Goal: Task Accomplishment & Management: Manage account settings

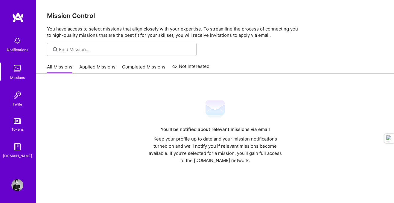
click at [93, 66] on link "Applied Missions" at bounding box center [97, 69] width 36 height 10
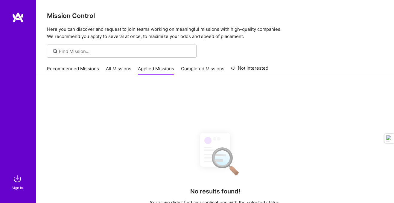
click at [17, 181] on img at bounding box center [17, 179] width 12 height 12
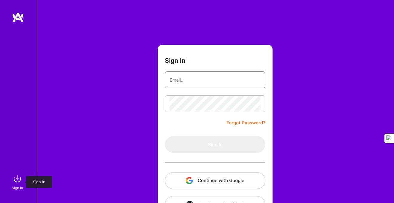
type input "[EMAIL_ADDRESS][DOMAIN_NAME]"
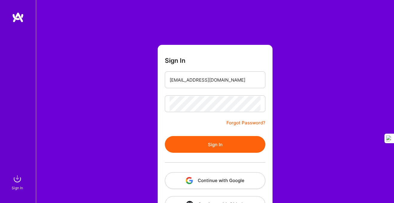
click at [225, 144] on button "Sign In" at bounding box center [215, 144] width 101 height 17
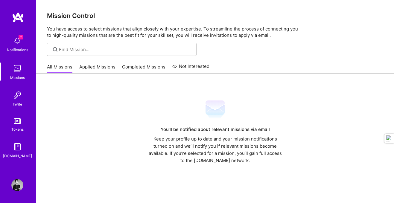
click at [17, 39] on img at bounding box center [17, 41] width 12 height 12
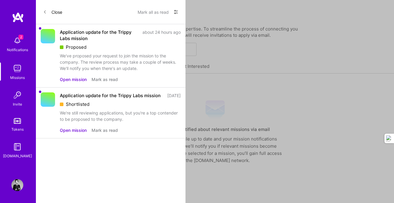
click at [75, 134] on button "Open mission" at bounding box center [73, 130] width 27 height 6
